Goal: Information Seeking & Learning: Learn about a topic

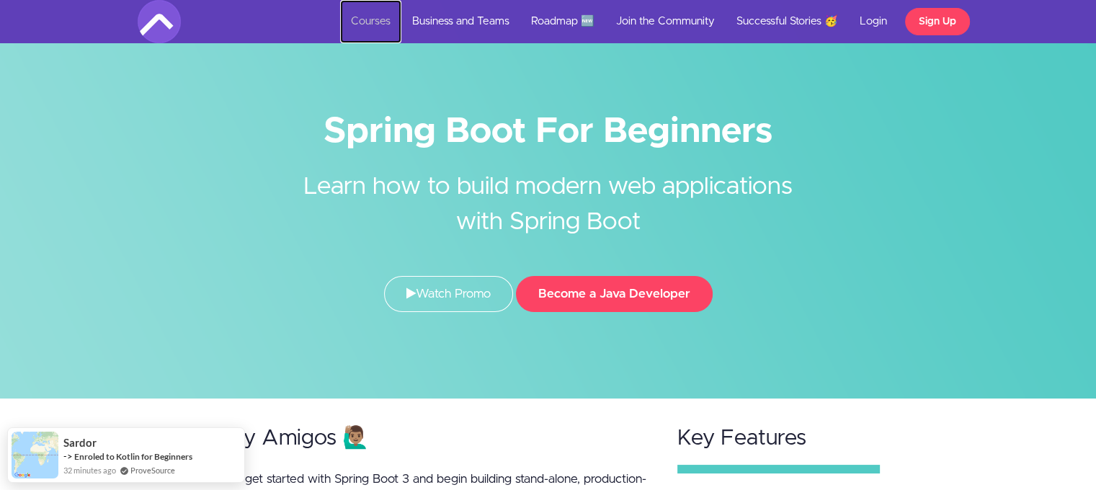
click at [380, 7] on link "Courses" at bounding box center [370, 21] width 61 height 43
click at [363, 31] on link "Courses" at bounding box center [370, 21] width 61 height 43
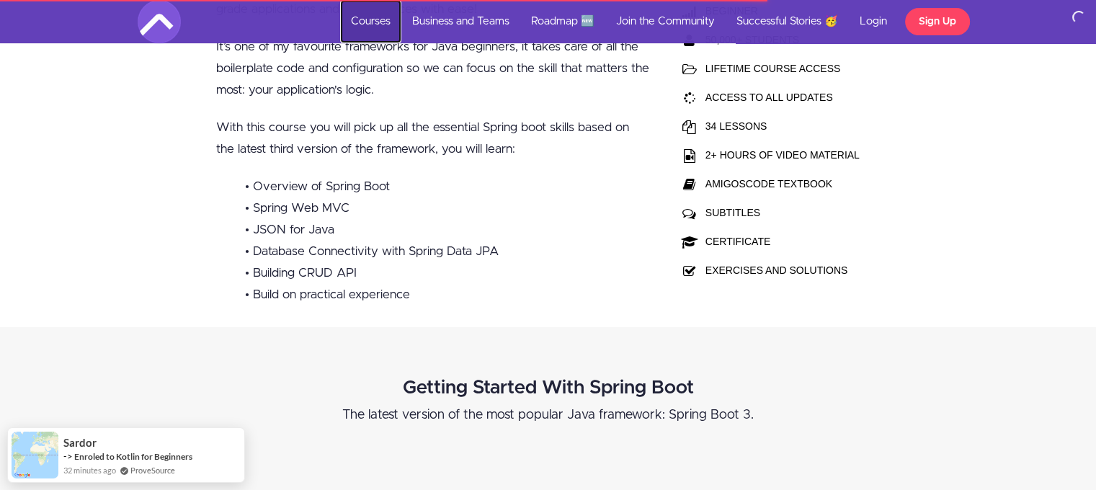
scroll to position [504, 0]
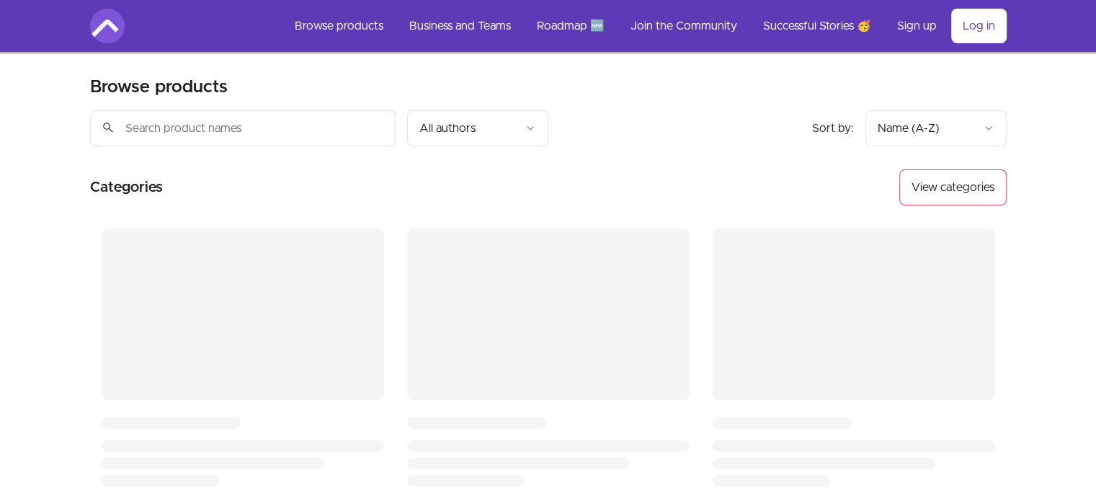
click at [280, 129] on input "search" at bounding box center [242, 128] width 305 height 36
paste input "Spring Boot Tutorial - Spring Boot Actuator"
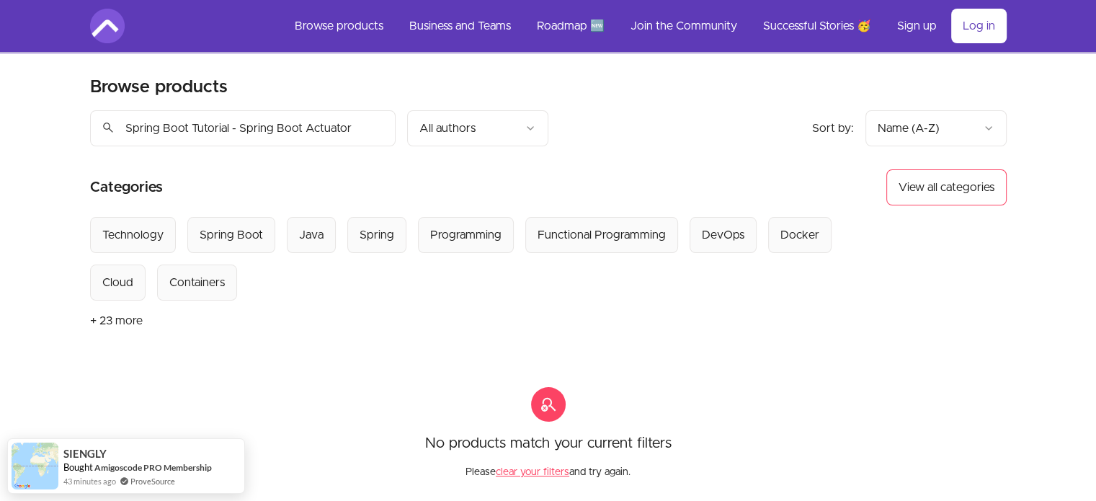
drag, startPoint x: 240, startPoint y: 124, endPoint x: 0, endPoint y: 123, distance: 239.9
click at [0, 123] on div "Skip to main content Main menu Includes navigation links and user settings Brow…" at bounding box center [548, 378] width 1096 height 756
type input "Spring Boot Actuator"
click at [377, 130] on input "Spring Boot Actuator" at bounding box center [242, 128] width 305 height 36
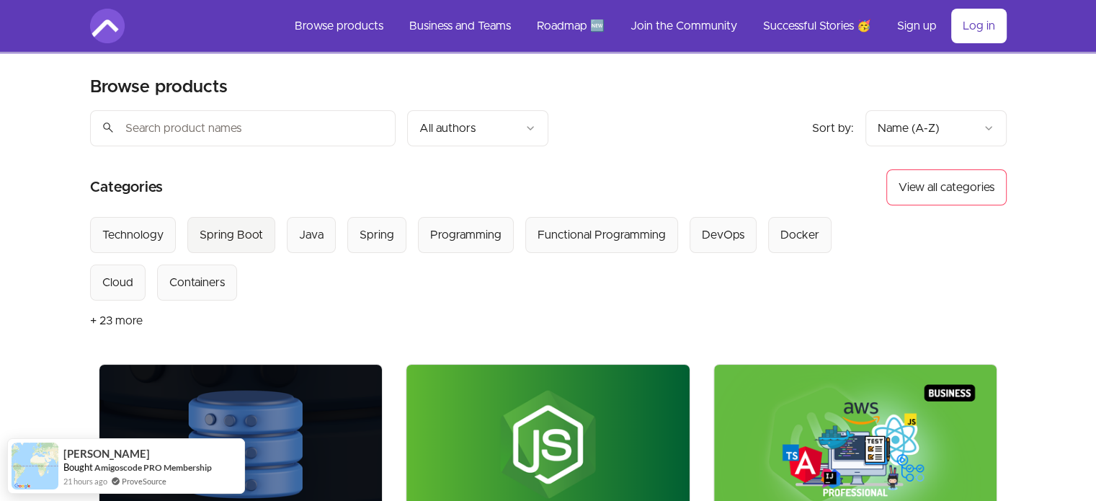
click at [237, 241] on div "Spring Boot" at bounding box center [231, 234] width 63 height 17
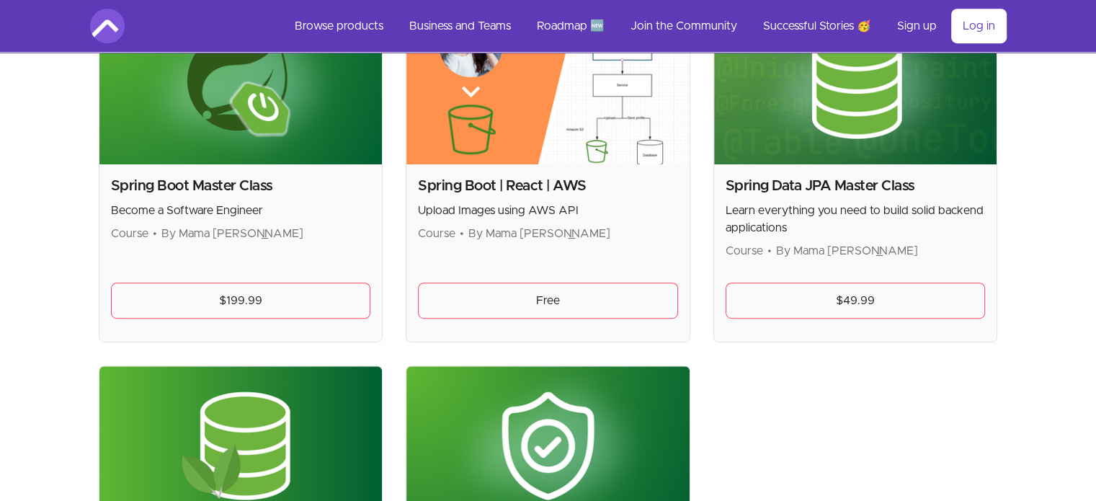
scroll to position [360, 0]
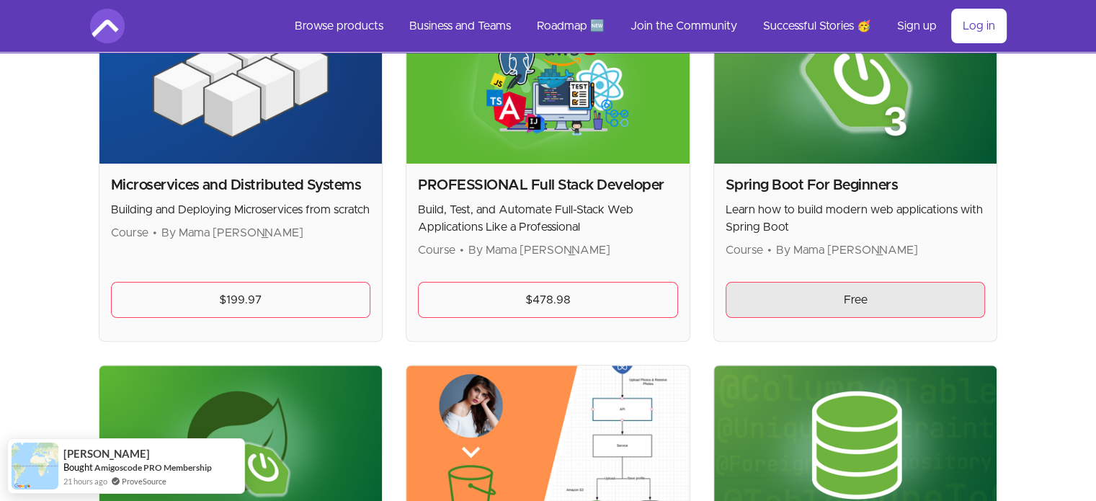
click at [846, 304] on link "Free" at bounding box center [855, 300] width 260 height 36
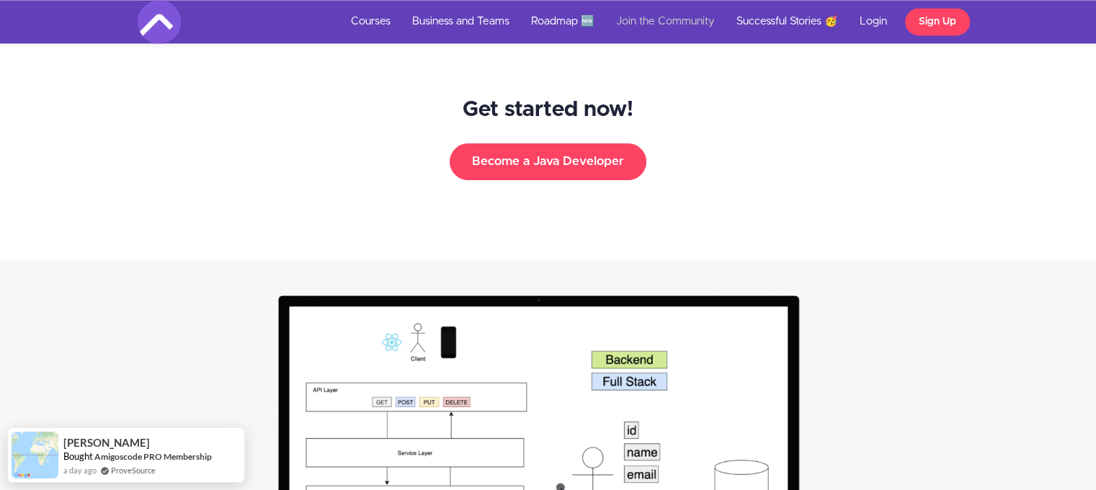
scroll to position [2377, 0]
